Goal: Browse casually: Explore the website without a specific task or goal

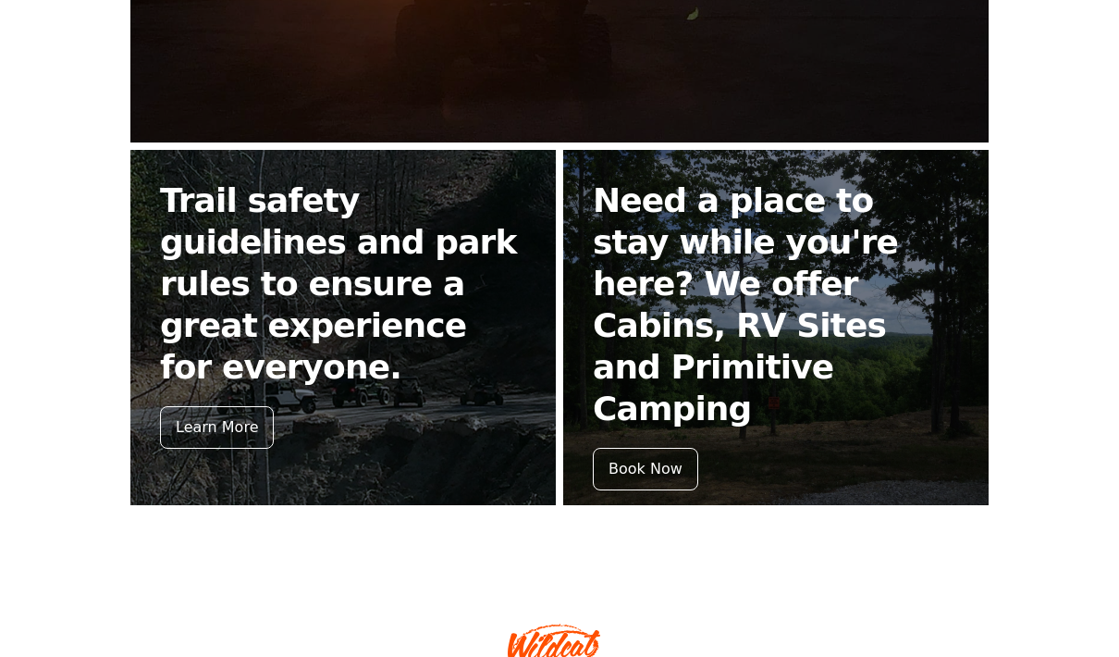
scroll to position [752, 0]
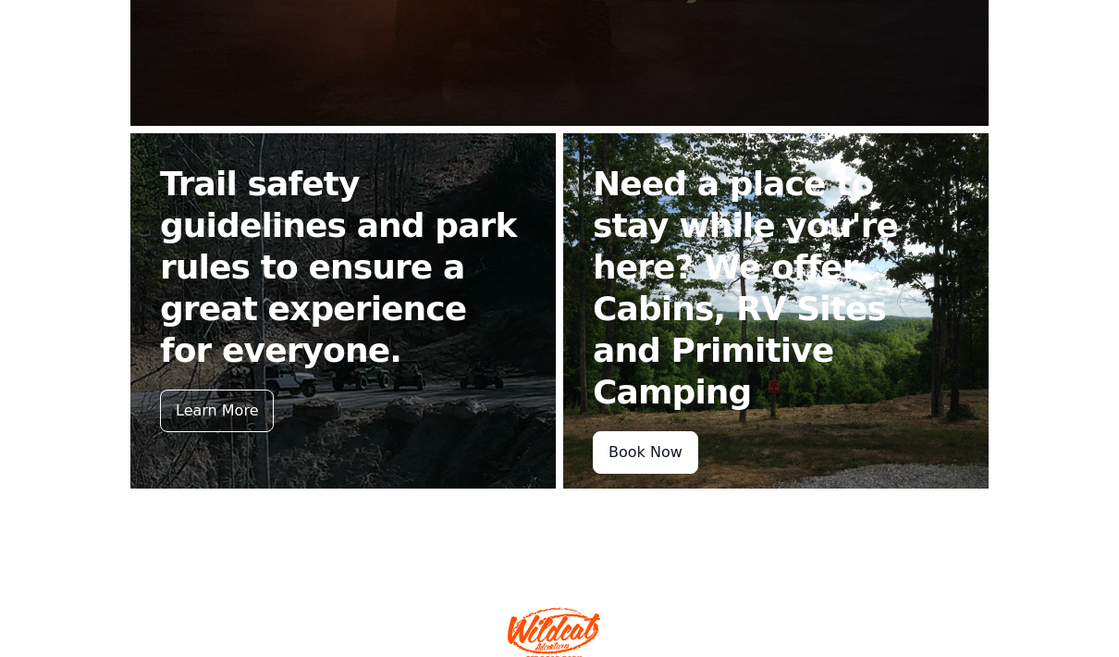
click at [661, 431] on div "Book Now" at bounding box center [645, 452] width 105 height 43
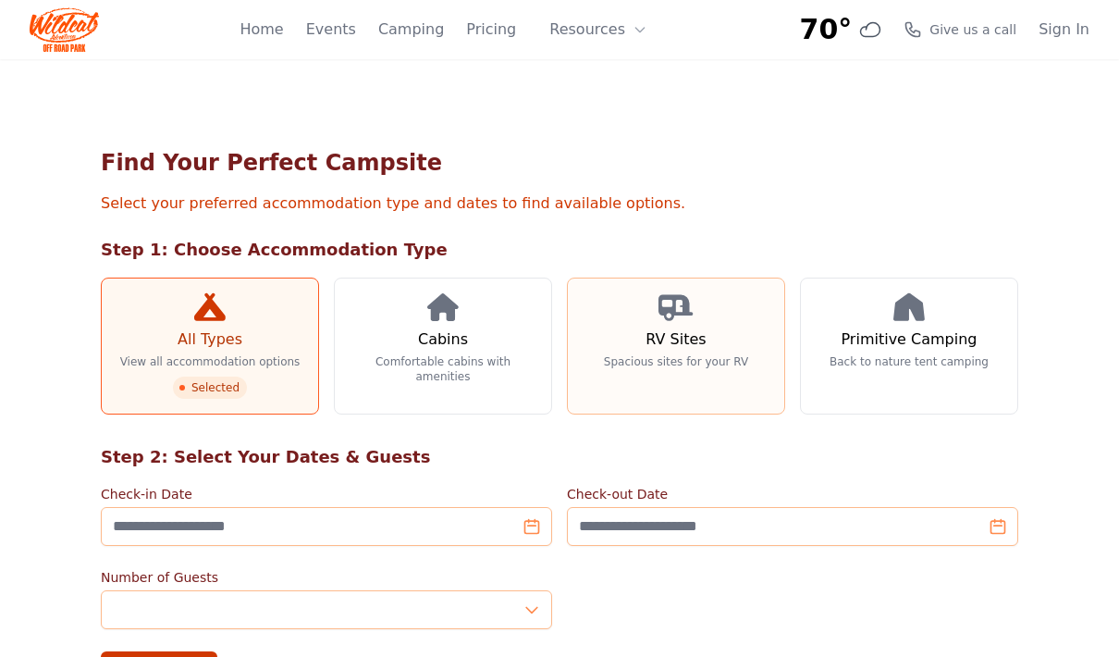
click at [703, 363] on p "Spacious sites for your RV" at bounding box center [676, 361] width 144 height 15
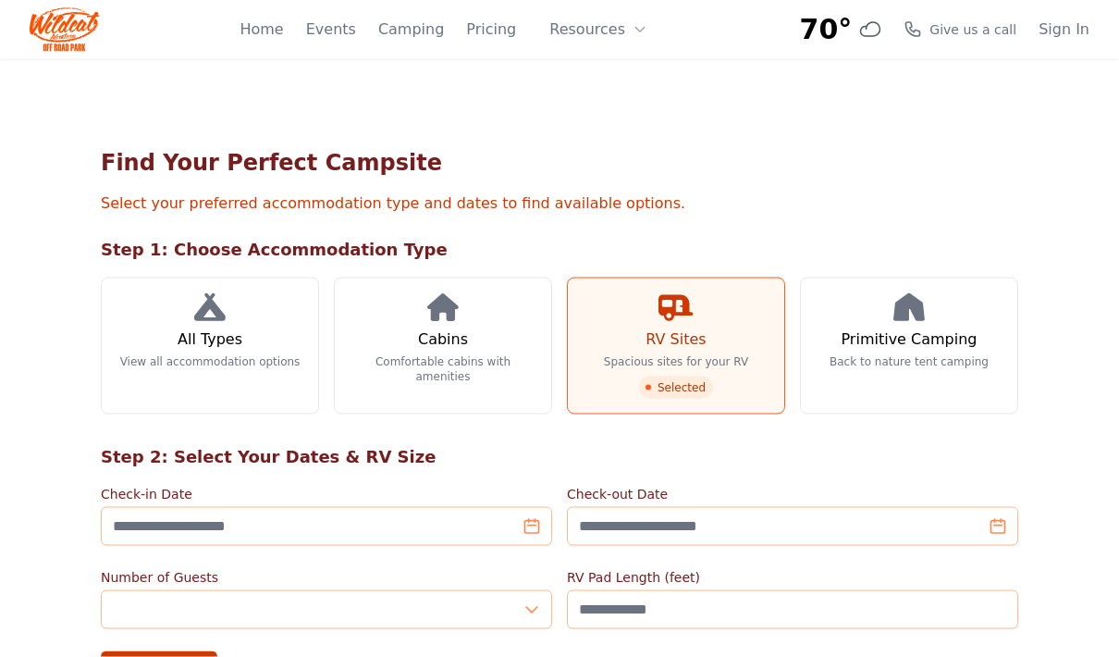
scroll to position [14, 0]
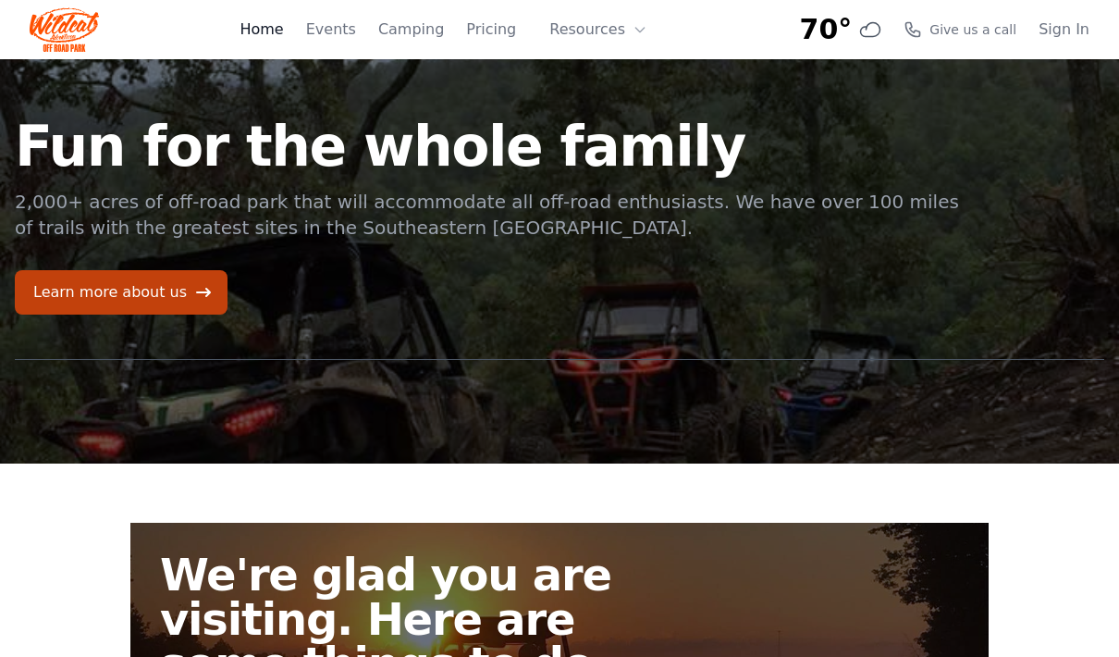
click at [275, 25] on link "Home" at bounding box center [261, 30] width 43 height 22
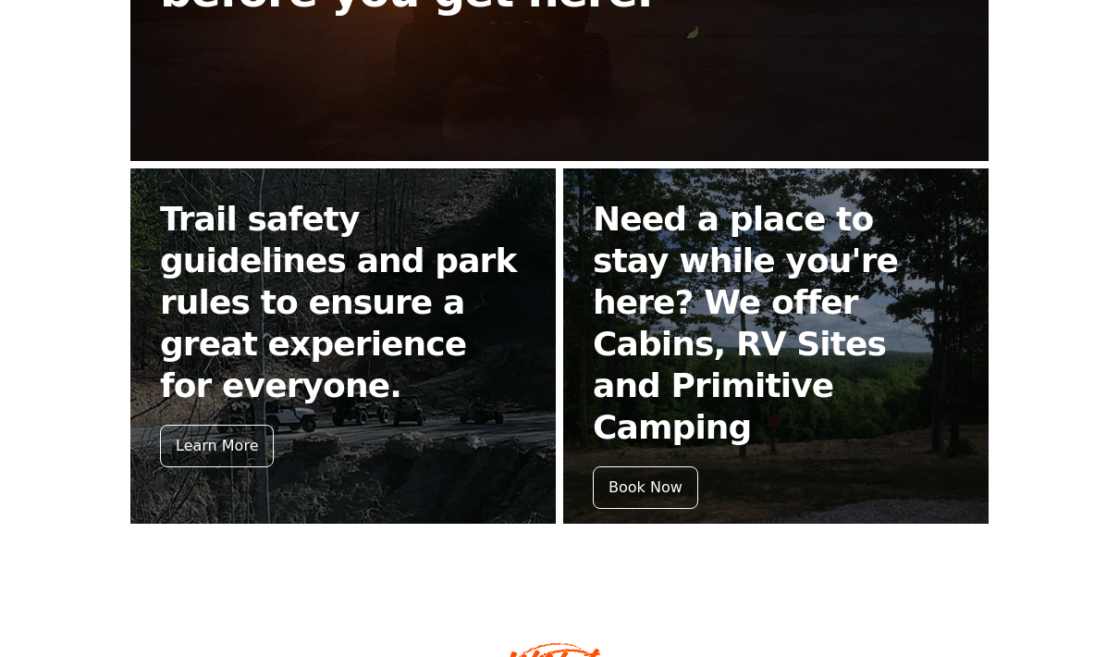
scroll to position [748, 0]
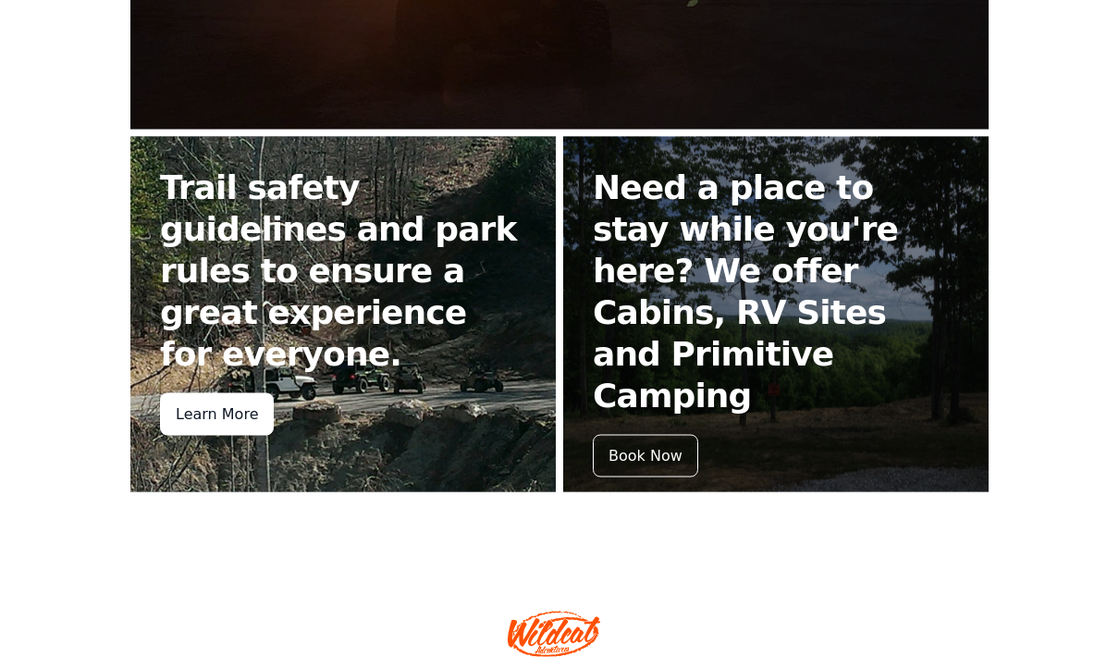
click at [214, 393] on div "Learn More" at bounding box center [217, 414] width 114 height 43
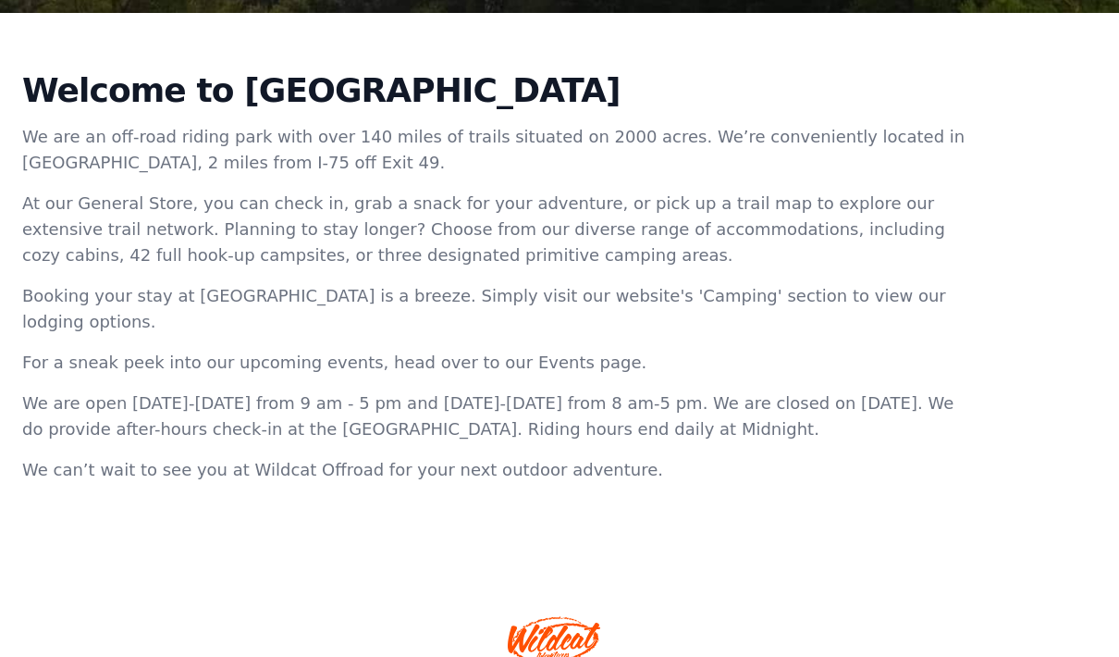
scroll to position [648, 0]
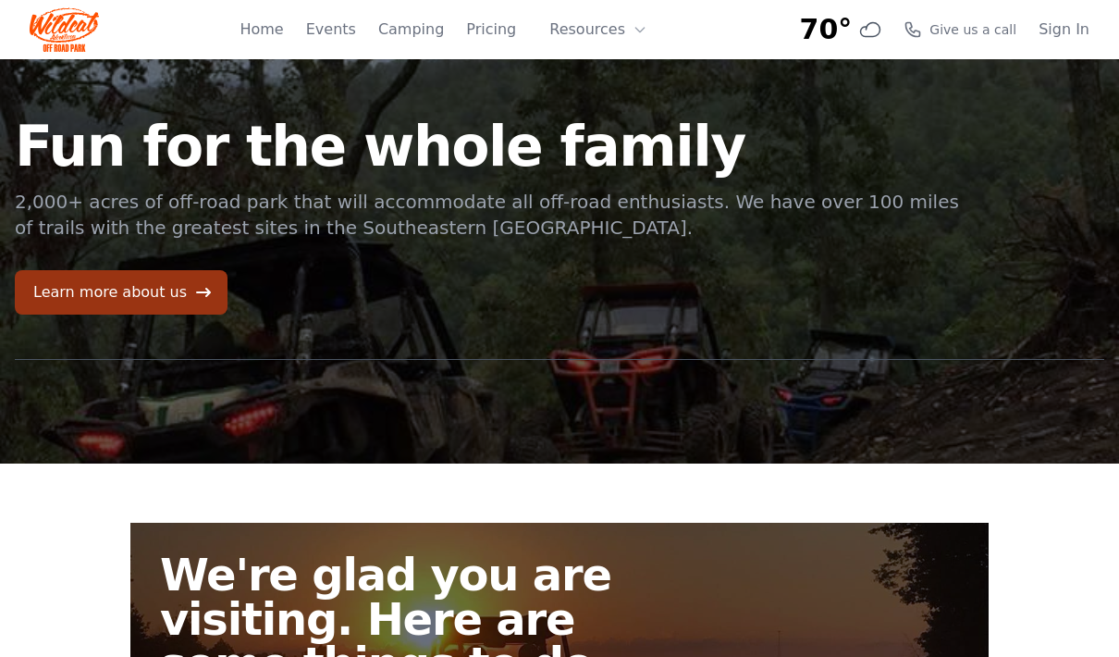
click at [108, 292] on link "Learn more about us" at bounding box center [121, 292] width 213 height 44
